Goal: Task Accomplishment & Management: Manage account settings

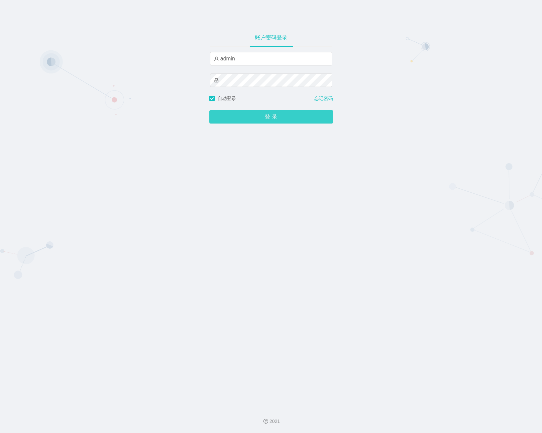
click at [238, 117] on button "登 录" at bounding box center [271, 116] width 124 height 13
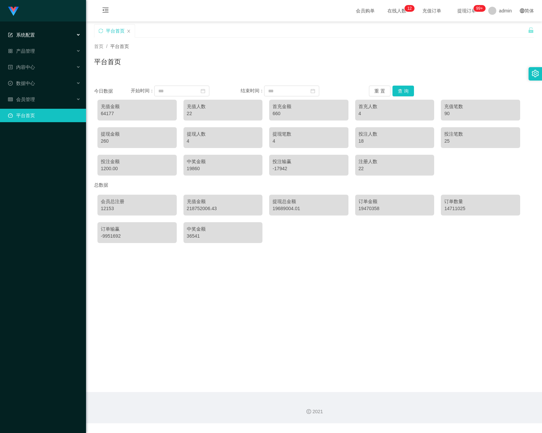
click at [40, 38] on div "系统配置" at bounding box center [43, 34] width 86 height 13
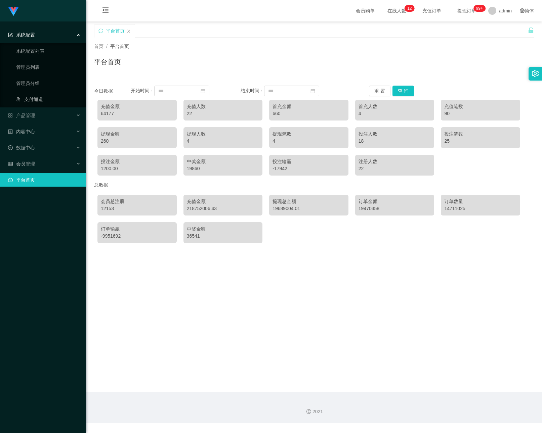
click at [47, 27] on ul "系统配置 系统配置列表 管理员列表 管理员分组 支付通道 产品管理 内容中心 数据中心 会员管理 平台首页" at bounding box center [43, 107] width 86 height 172
click at [46, 32] on div "系统配置" at bounding box center [43, 34] width 86 height 13
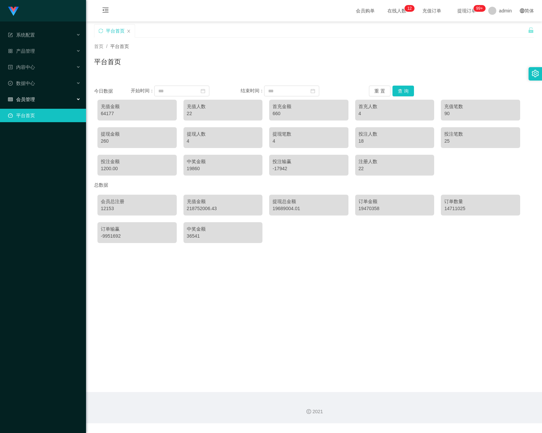
click at [52, 99] on div "会员管理" at bounding box center [43, 99] width 86 height 13
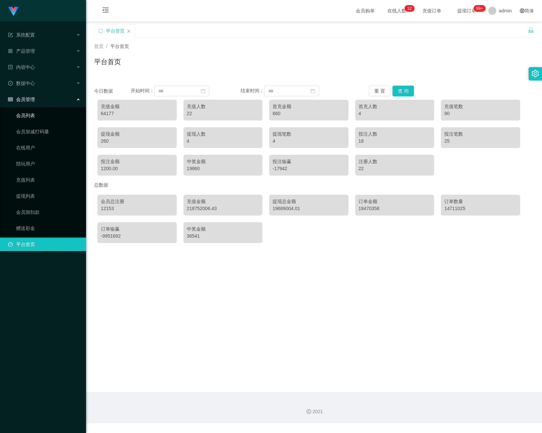
click at [42, 114] on link "会员列表" at bounding box center [48, 115] width 64 height 13
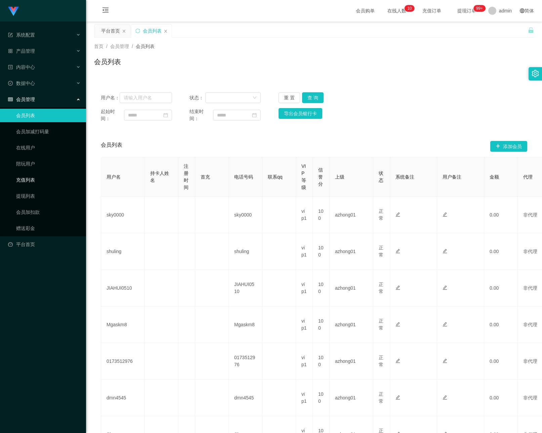
click at [25, 181] on link "充值列表" at bounding box center [48, 179] width 64 height 13
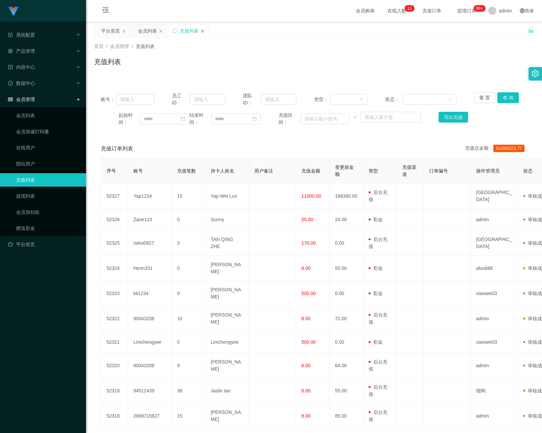
click at [203, 31] on icon "图标: close" at bounding box center [202, 31] width 3 height 3
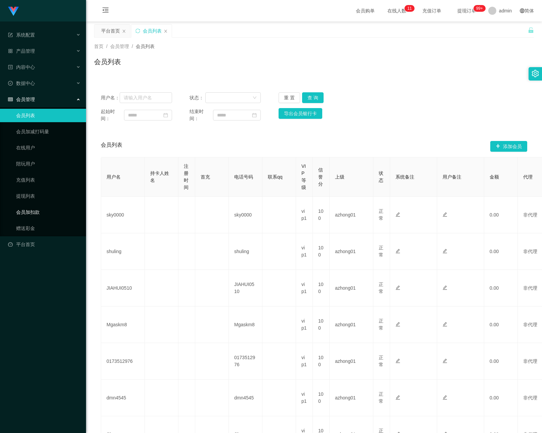
click at [31, 216] on link "会员加扣款" at bounding box center [48, 212] width 64 height 13
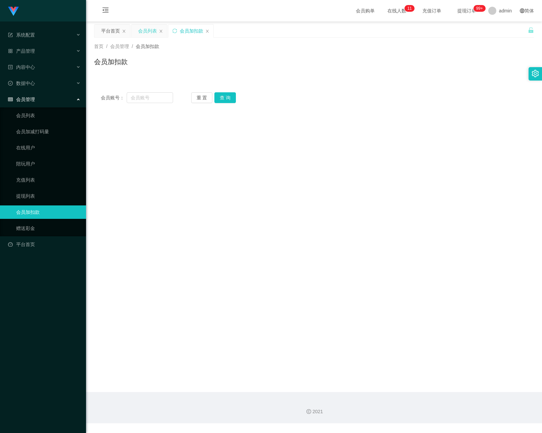
click at [146, 31] on div "会员列表" at bounding box center [147, 31] width 19 height 13
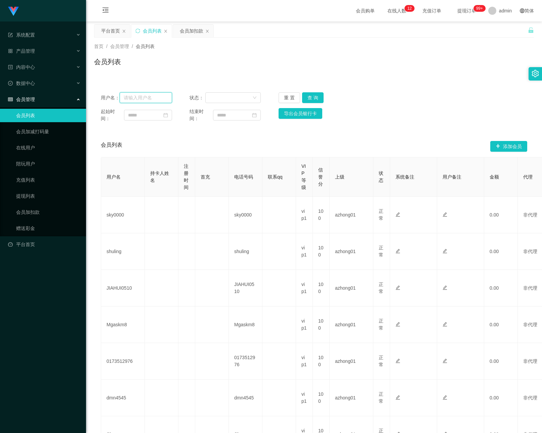
click at [151, 93] on input "text" at bounding box center [146, 97] width 52 height 11
paste input "Yap1234"
click at [312, 96] on button "查 询" at bounding box center [312, 97] width 21 height 11
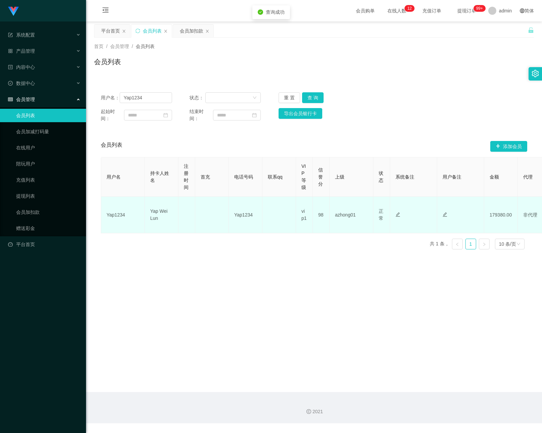
click at [323, 213] on td "98" at bounding box center [321, 215] width 17 height 37
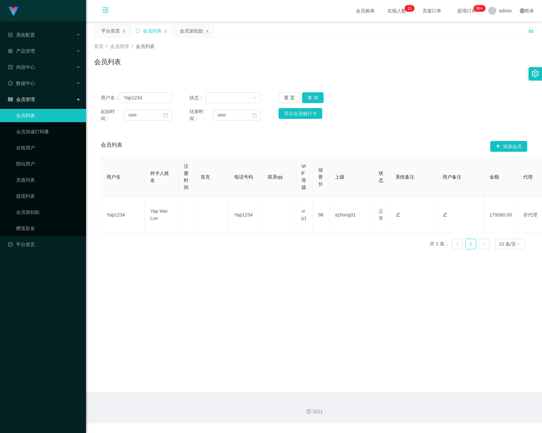
click at [106, 9] on icon "图标: menu-fold" at bounding box center [105, 9] width 6 height 5
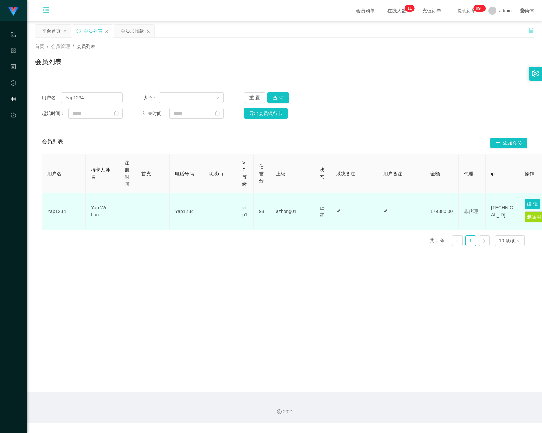
click at [526, 203] on button "编 辑" at bounding box center [531, 204] width 15 height 11
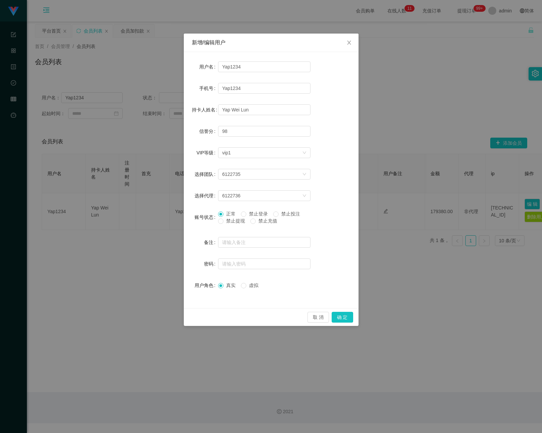
click at [384, 116] on div "新增/编辑用户 用户名 Yap1234 手机号 Yap1234 持卡人姓名 [PERSON_NAME] 信誉分 98 VIP等级 选择VIP等级 vip1 选…" at bounding box center [271, 216] width 542 height 433
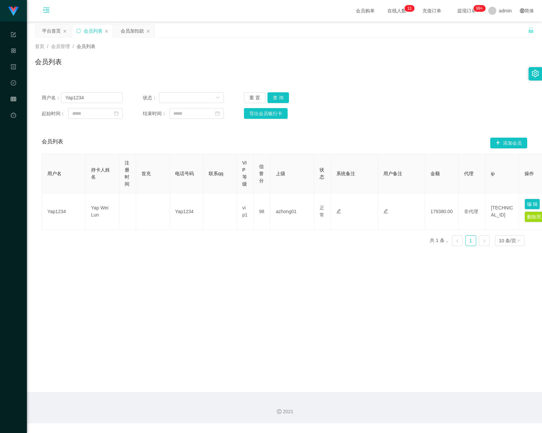
click at [533, 72] on icon "图标: setting" at bounding box center [534, 73] width 7 height 7
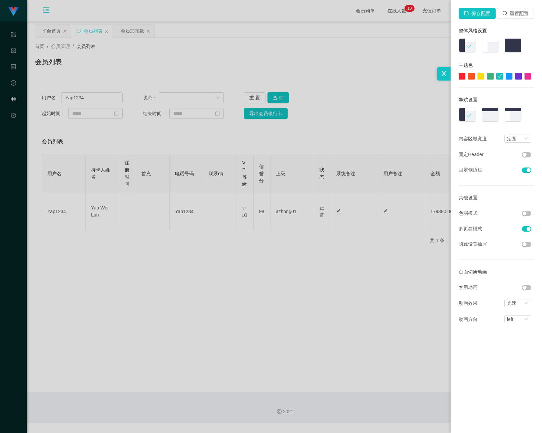
click at [509, 76] on div at bounding box center [508, 76] width 7 height 7
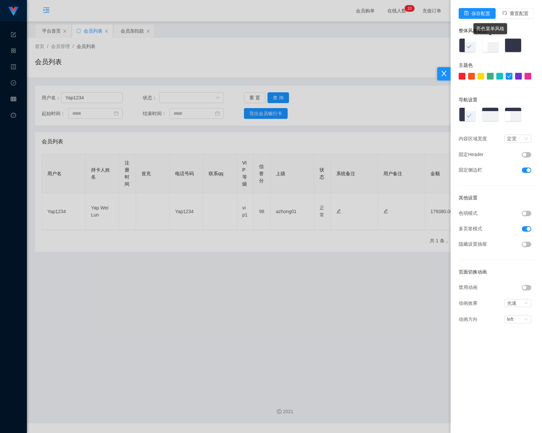
click at [491, 48] on img at bounding box center [489, 45] width 17 height 15
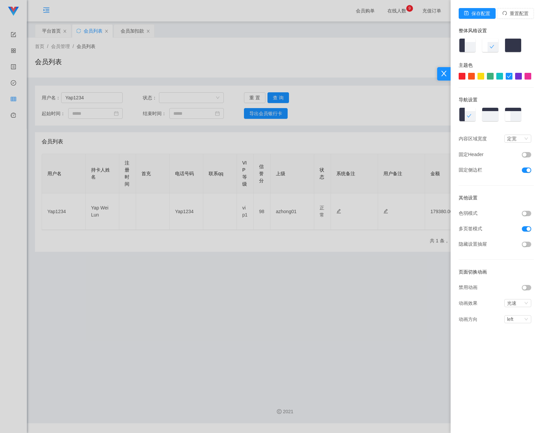
click at [344, 91] on div at bounding box center [271, 216] width 542 height 433
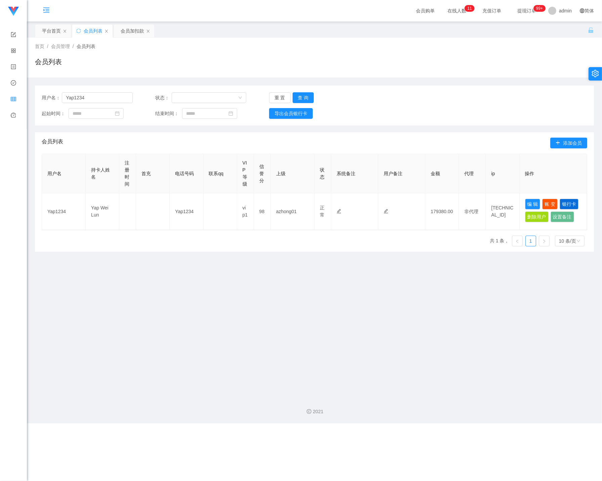
click at [541, 279] on main "关闭左侧 关闭右侧 关闭其它 刷新页面 平台首页 会员列表 会员加扣款 首页 / 会员管理 / 会员列表 / 会员列表 用户名： Yap1234 状态： 重 …" at bounding box center [314, 206] width 575 height 371
click at [102, 96] on input "Yap1234" at bounding box center [97, 97] width 71 height 11
paste input "Wufong"
type input "Wufong"
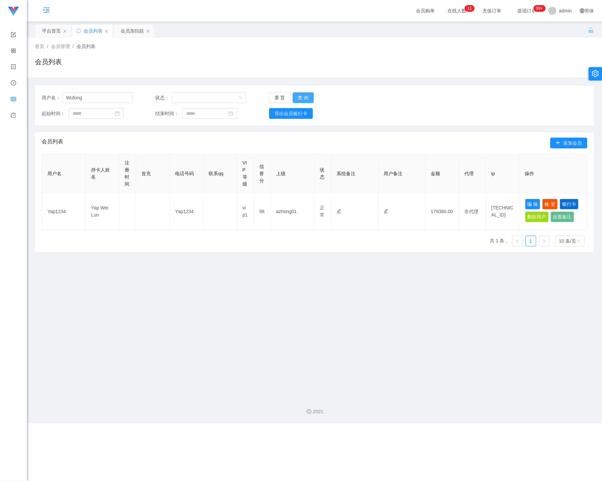
click at [308, 95] on button "查 询" at bounding box center [303, 97] width 21 height 11
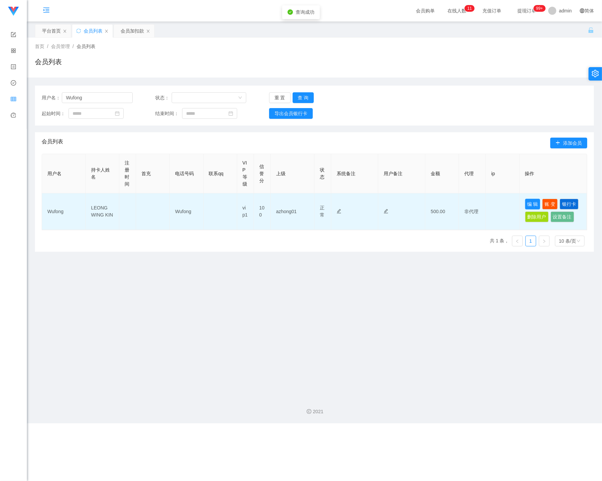
click at [528, 205] on button "编 辑" at bounding box center [532, 204] width 15 height 11
type input "Wufong"
type input "LEONG WING KIN"
type input "100"
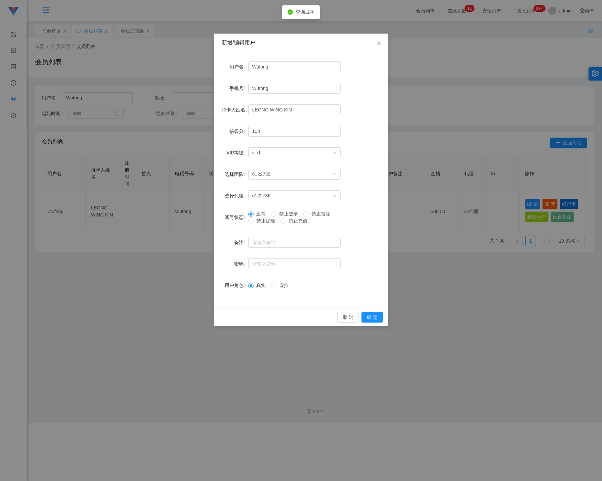
click at [289, 215] on span "禁止登录" at bounding box center [288, 213] width 24 height 5
drag, startPoint x: 379, startPoint y: 313, endPoint x: 356, endPoint y: 324, distance: 24.8
click at [378, 313] on button "确 定" at bounding box center [371, 317] width 21 height 11
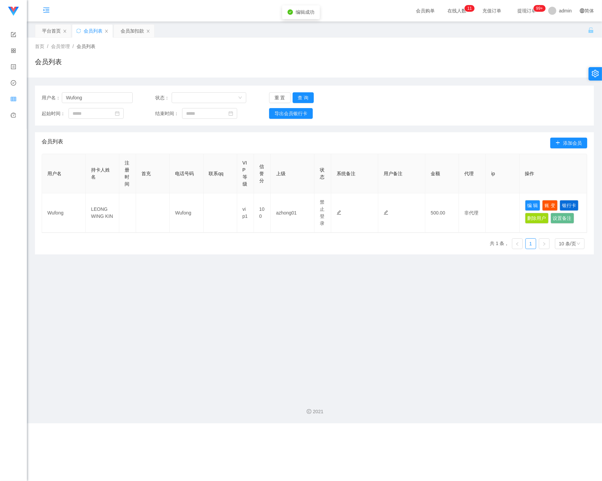
click at [92, 276] on main "关闭左侧 关闭右侧 关闭其它 刷新页面 平台首页 会员列表 会员加扣款 首页 / 会员管理 / 会员列表 / 会员列表 用户名： Wufong 状态： 重 置…" at bounding box center [314, 206] width 575 height 371
click at [190, 28] on div "平台首页 会员列表 会员加扣款" at bounding box center [311, 35] width 553 height 23
click at [266, 41] on div "首页 / 会员管理 / 会员列表 / 会员列表" at bounding box center [314, 58] width 575 height 40
click at [186, 31] on div "平台首页 会员列表 会员加扣款" at bounding box center [311, 35] width 553 height 23
